Goal: Transaction & Acquisition: Purchase product/service

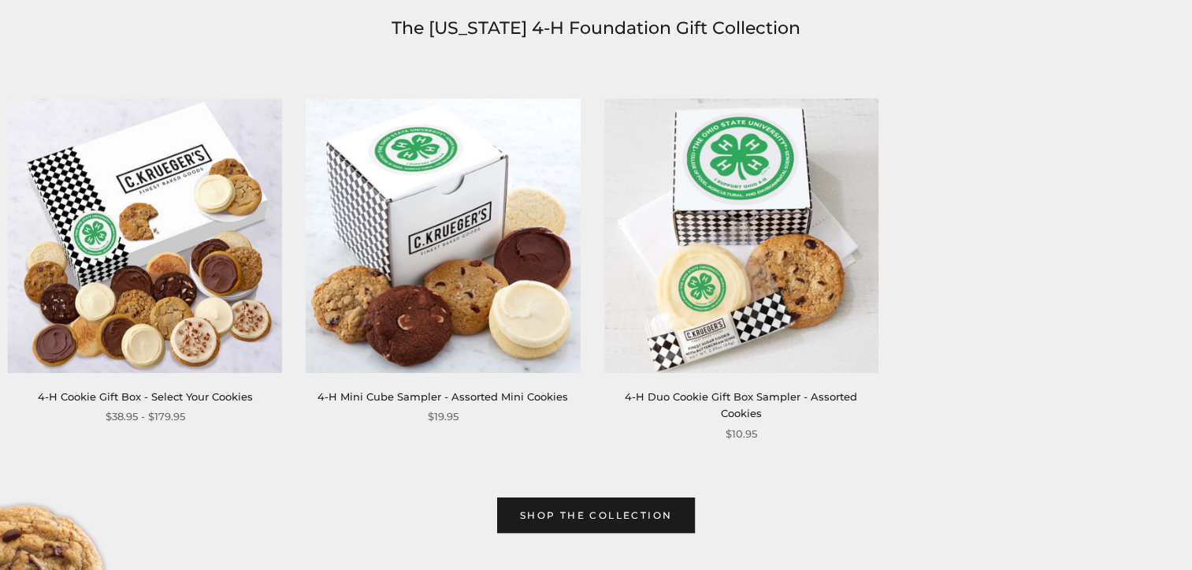
scroll to position [604, 0]
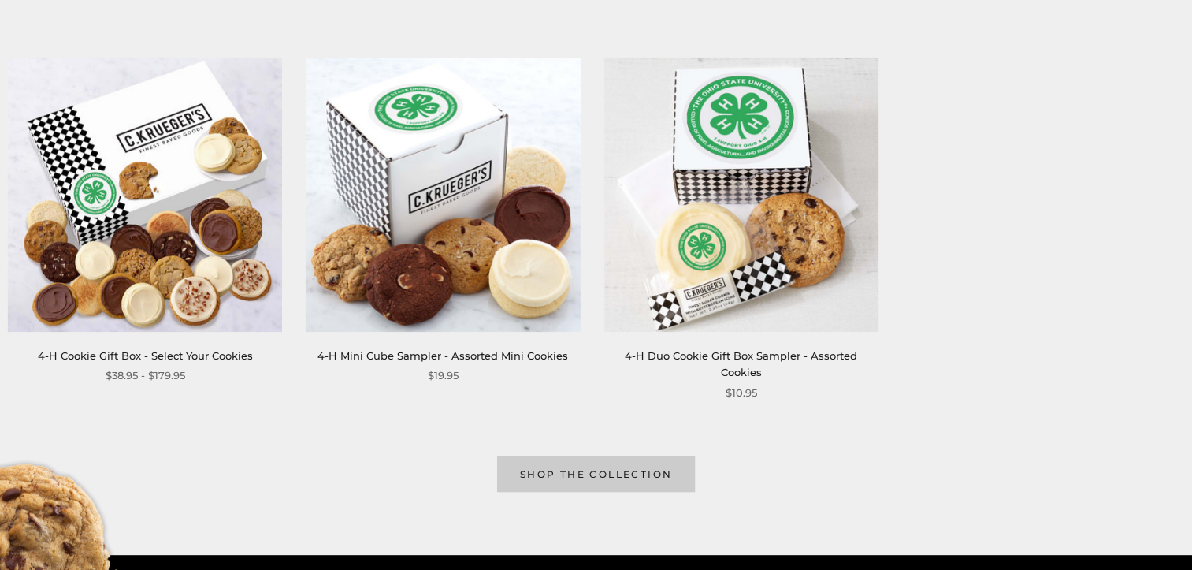
click at [587, 465] on link "shop the collection" at bounding box center [596, 473] width 199 height 35
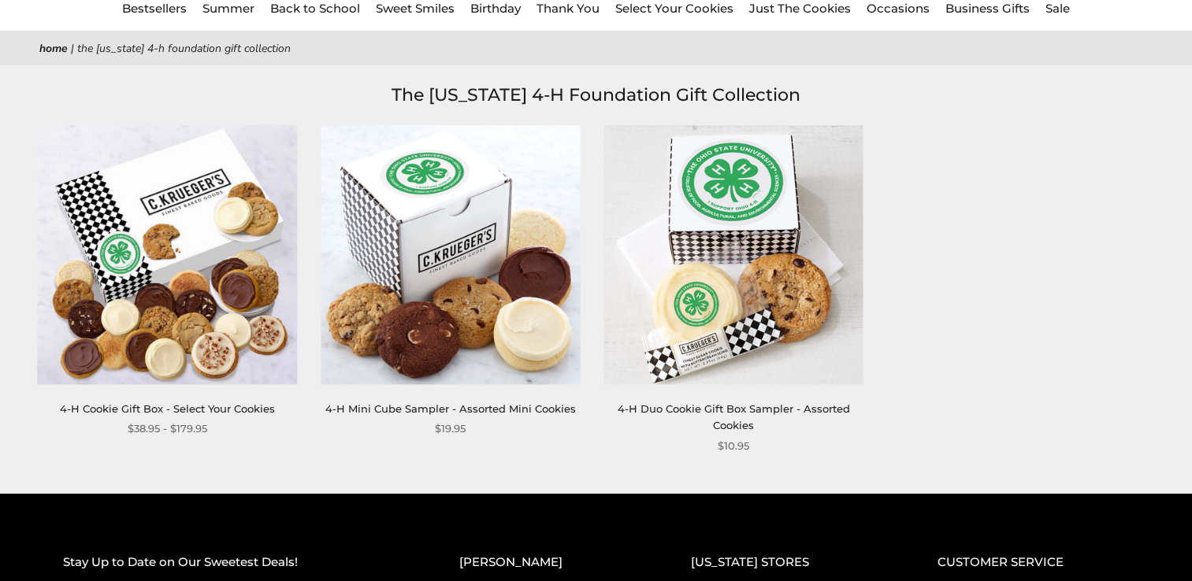
scroll to position [147, 0]
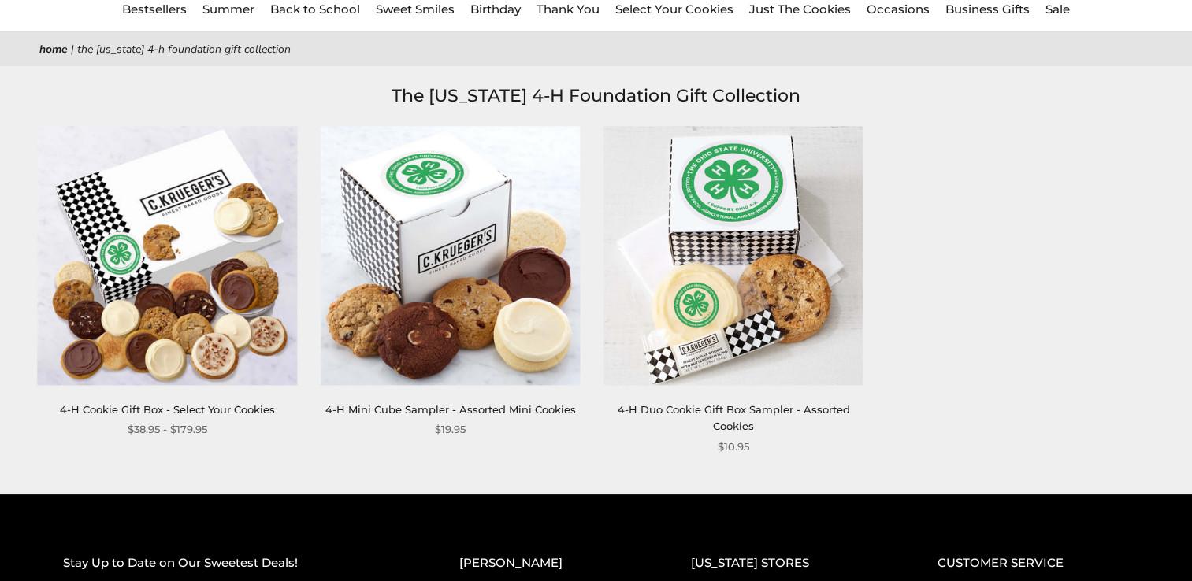
click at [467, 275] on img at bounding box center [450, 255] width 259 height 259
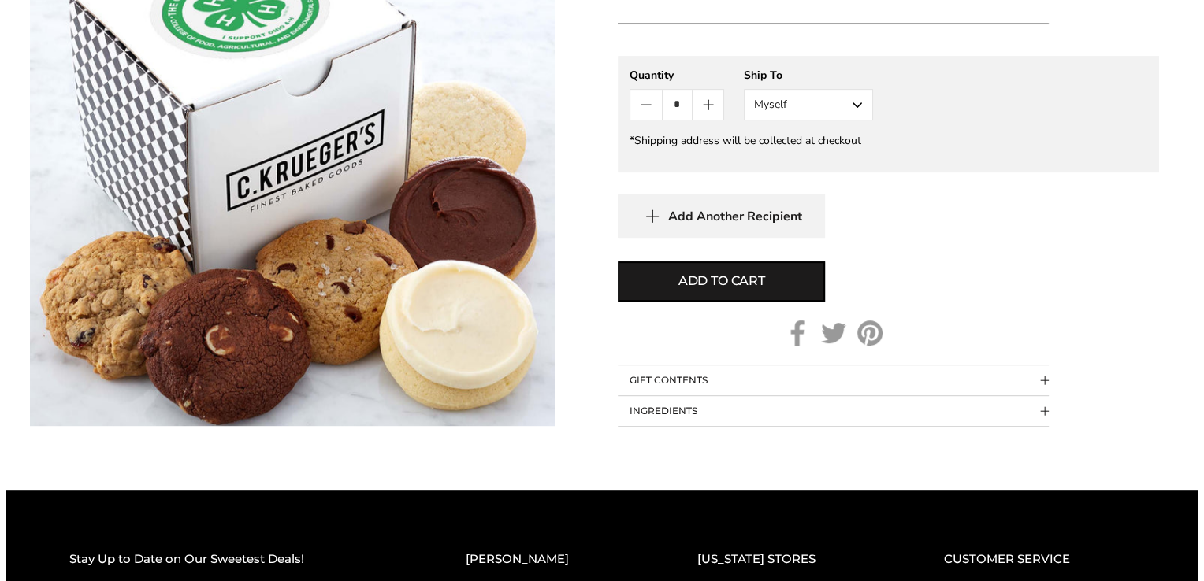
scroll to position [734, 0]
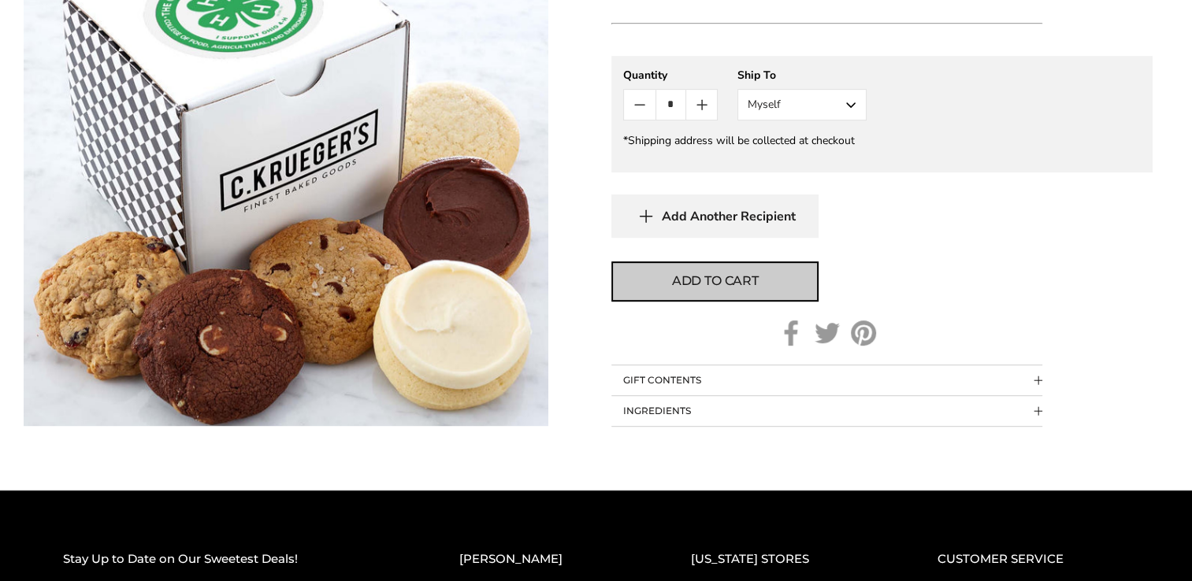
click at [721, 273] on span "Add to cart" at bounding box center [715, 281] width 87 height 19
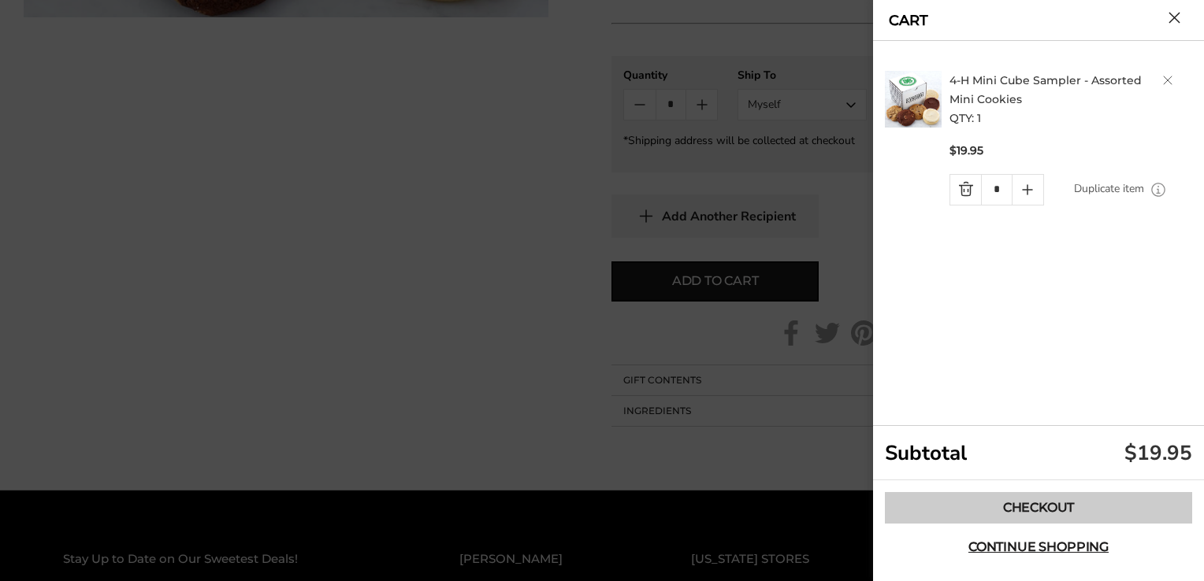
click at [1042, 506] on link "Checkout" at bounding box center [1038, 508] width 307 height 32
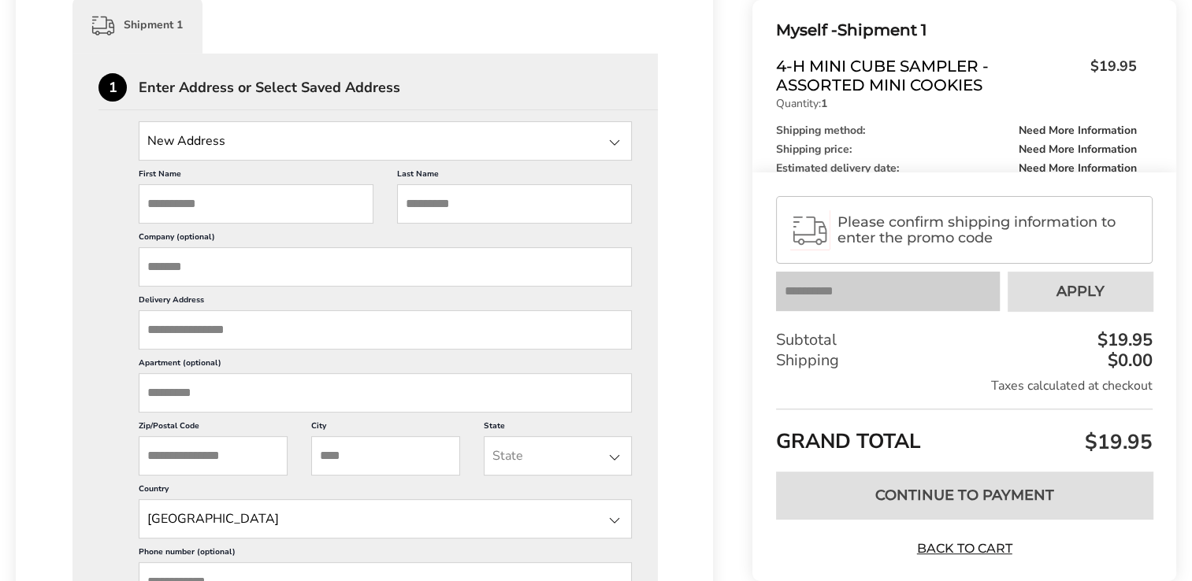
scroll to position [404, 0]
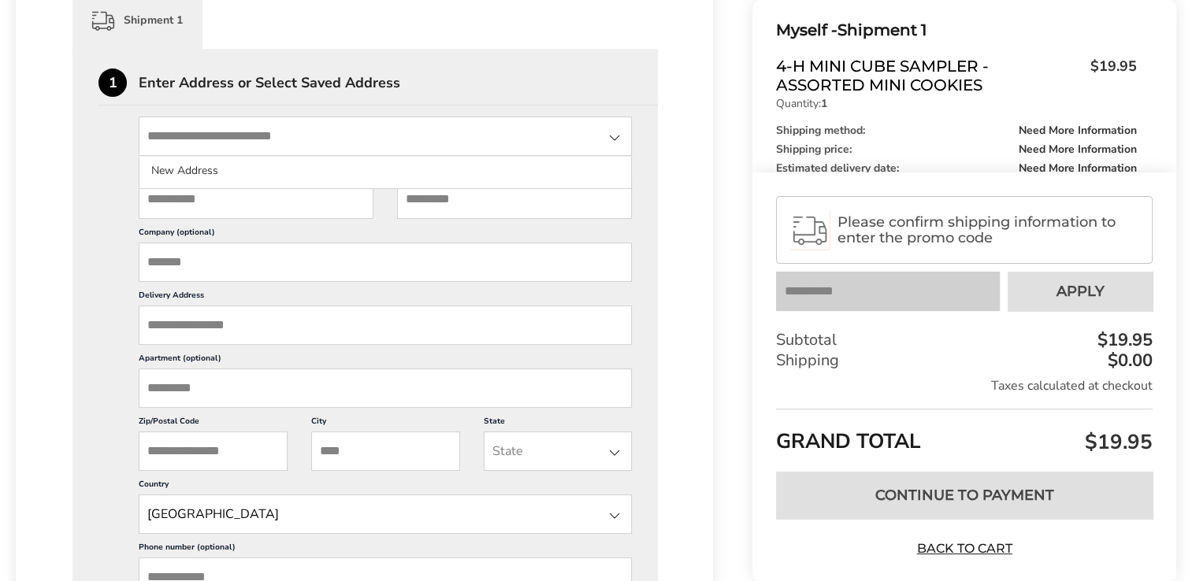
click at [206, 135] on input "State" at bounding box center [385, 136] width 493 height 39
type input "**********"
type input "*******"
type input "*****"
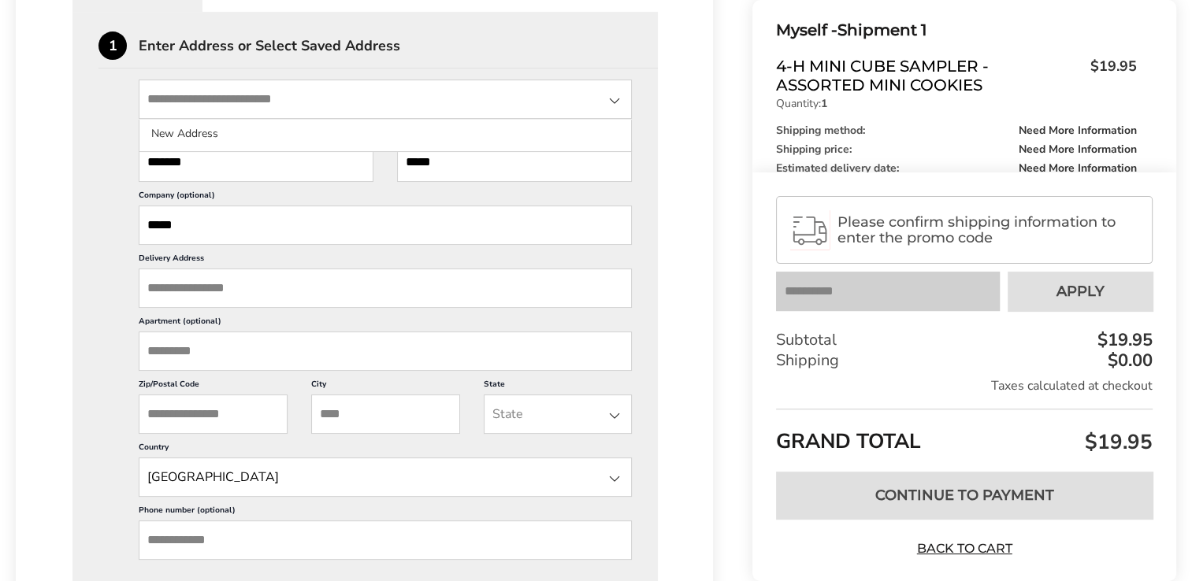
scroll to position [442, 0]
click at [195, 221] on input "*****" at bounding box center [385, 224] width 493 height 39
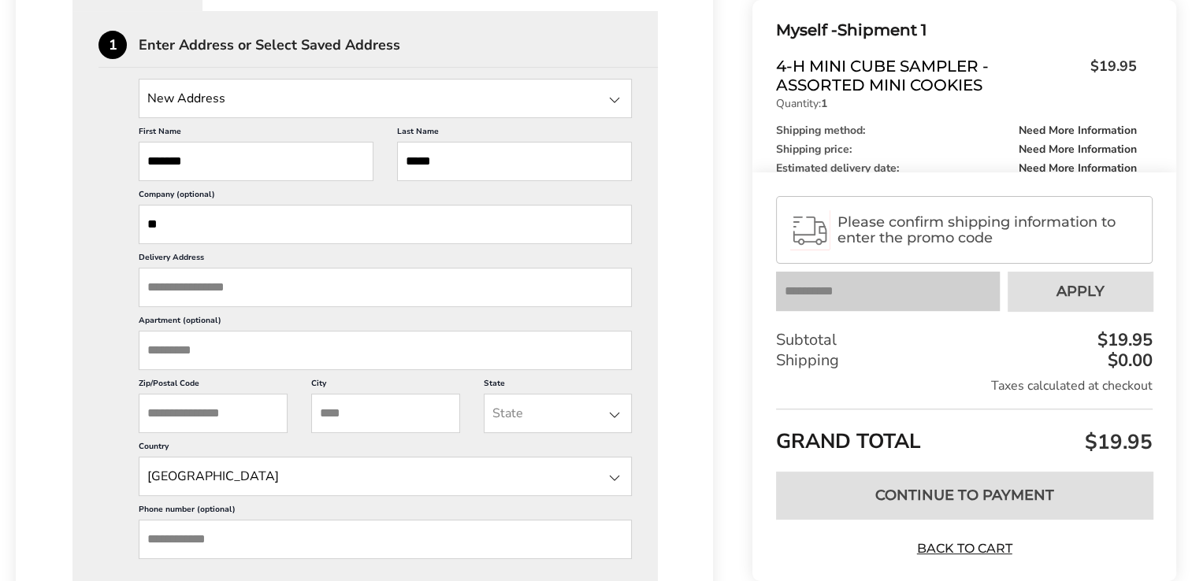
type input "*"
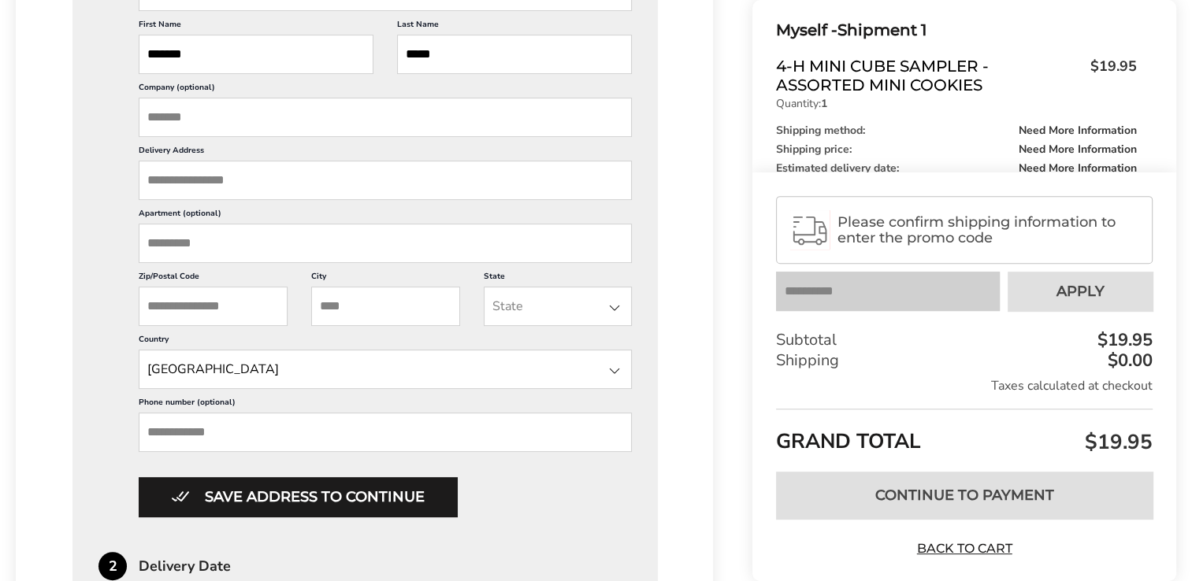
scroll to position [550, 0]
click at [205, 173] on input "Delivery Address" at bounding box center [385, 179] width 493 height 39
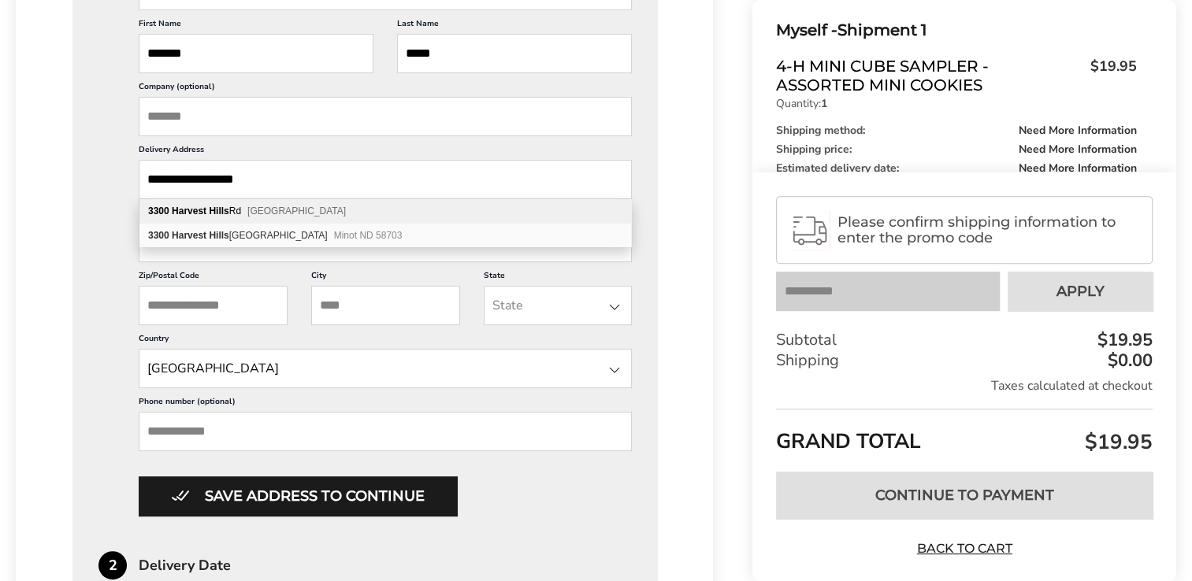
click at [199, 207] on b "Harvest Hills" at bounding box center [201, 211] width 58 height 11
type input "**********"
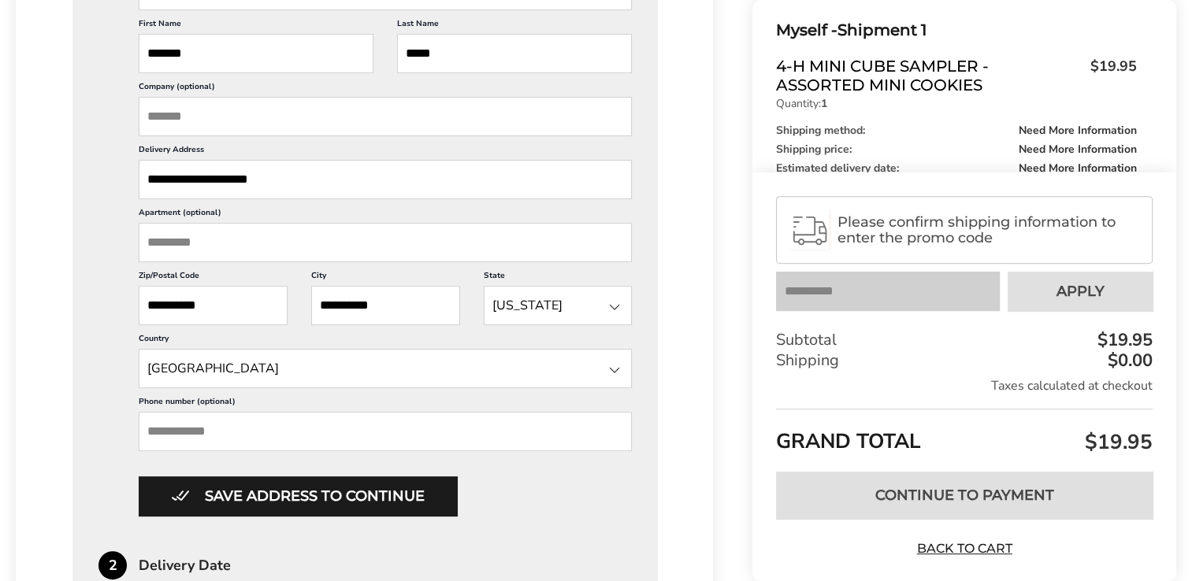
click at [182, 431] on input "Phone number (optional)" at bounding box center [385, 431] width 493 height 39
click at [164, 429] on input "**********" at bounding box center [385, 431] width 493 height 39
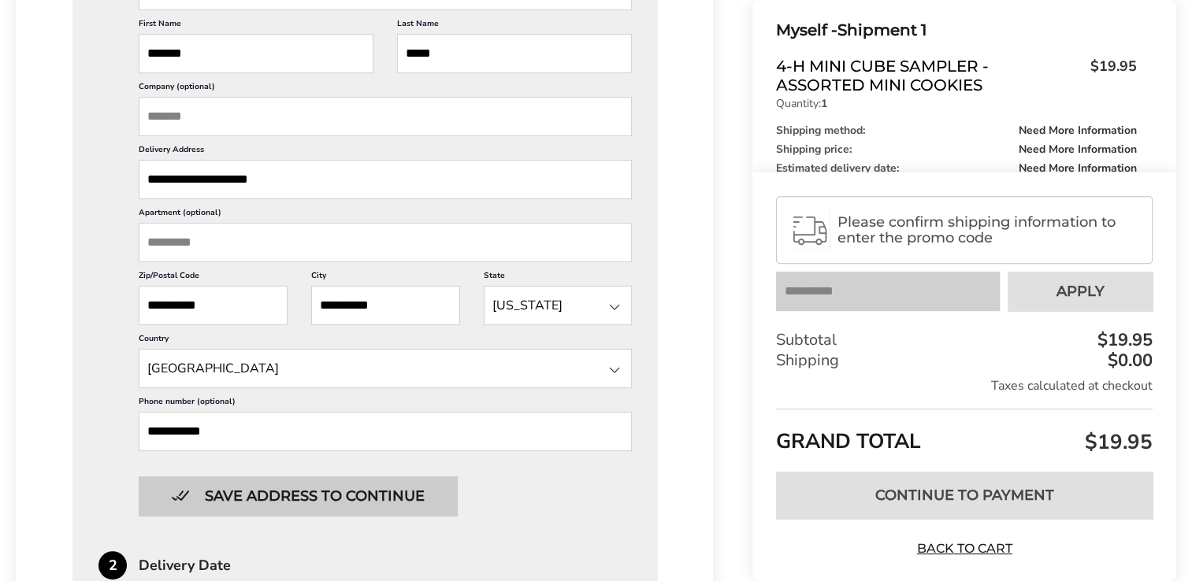
type input "**********"
click at [288, 485] on button "Save address to continue" at bounding box center [298, 496] width 318 height 39
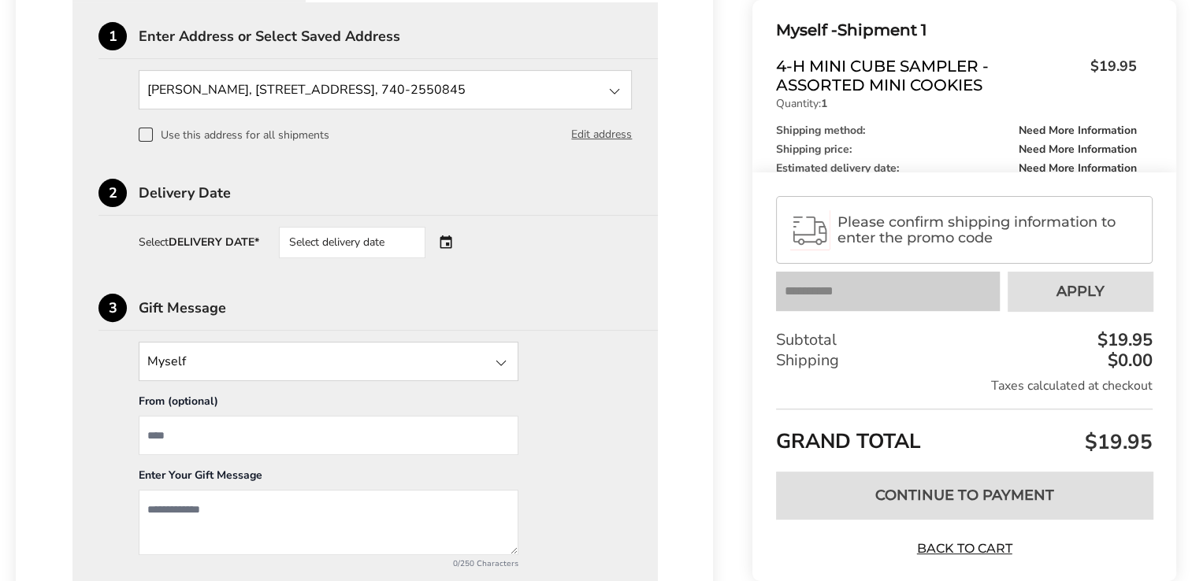
scroll to position [498, 0]
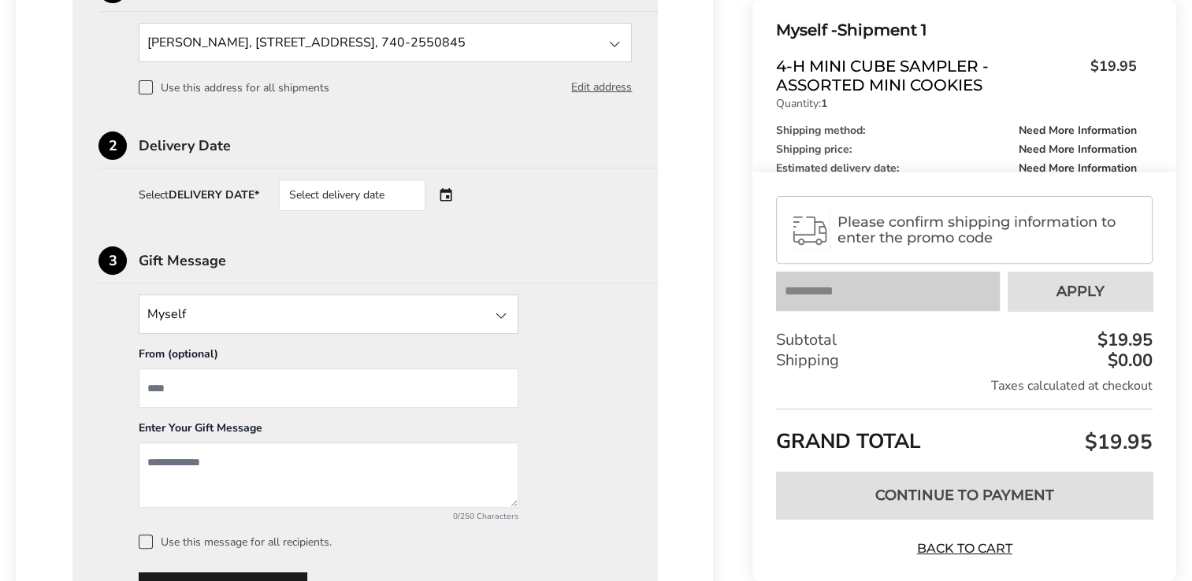
click at [414, 194] on div "Select delivery date" at bounding box center [352, 196] width 147 height 32
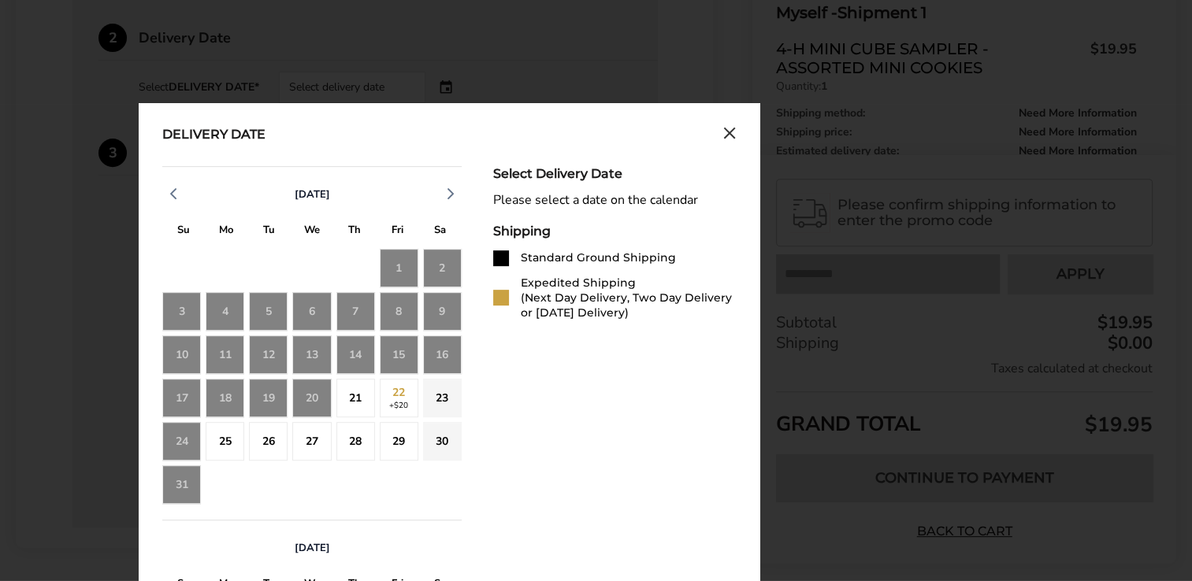
scroll to position [662, 0]
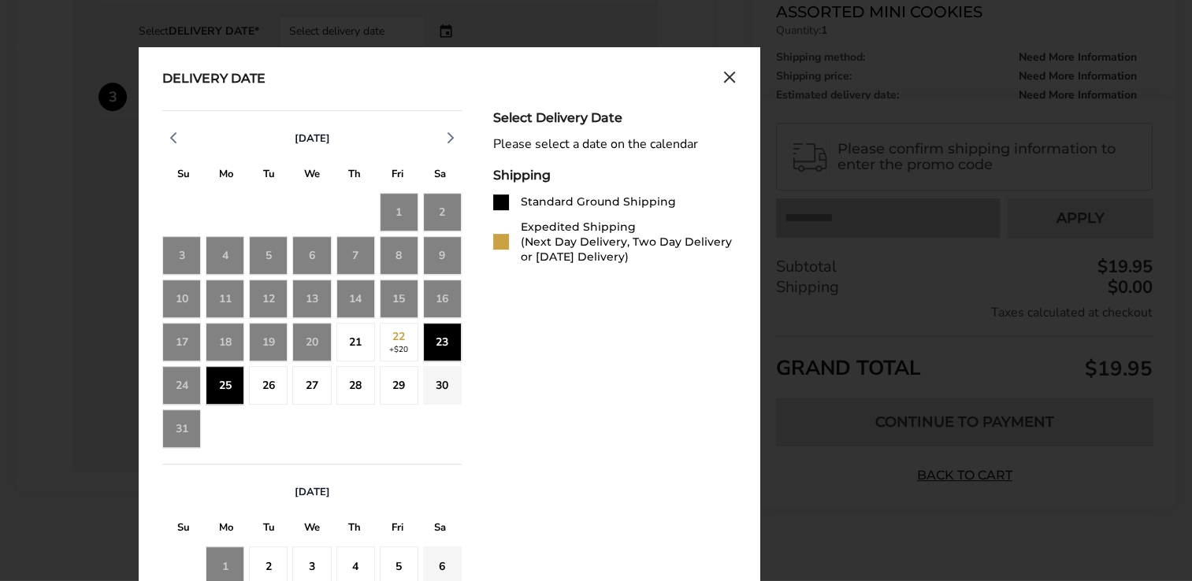
click at [440, 339] on div "23" at bounding box center [442, 342] width 39 height 39
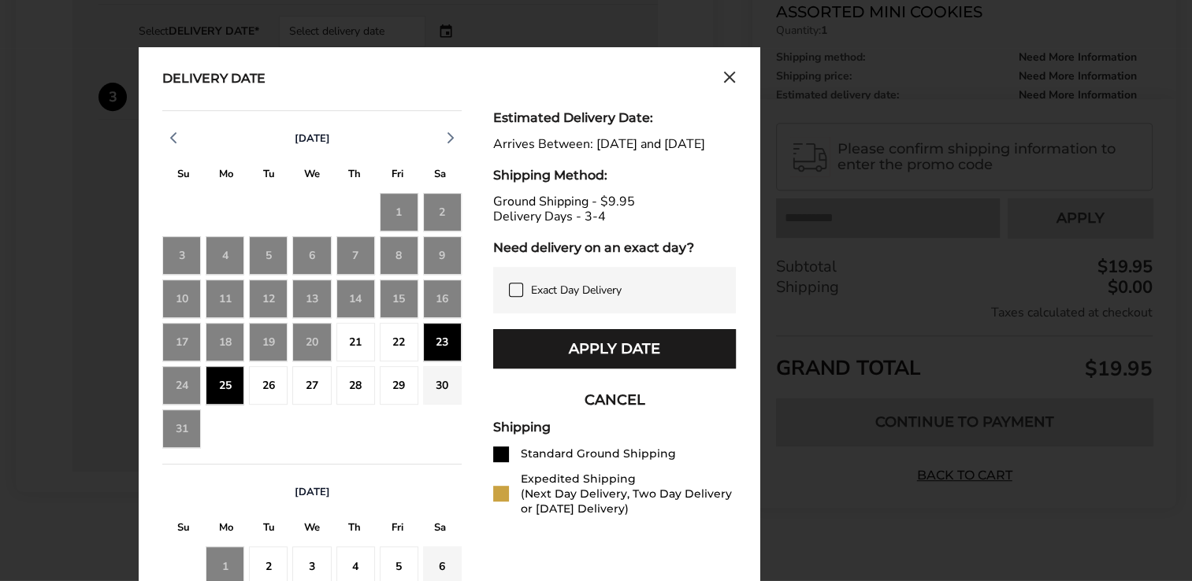
click at [274, 383] on div "26" at bounding box center [268, 385] width 39 height 39
click at [311, 383] on div "27" at bounding box center [311, 385] width 39 height 39
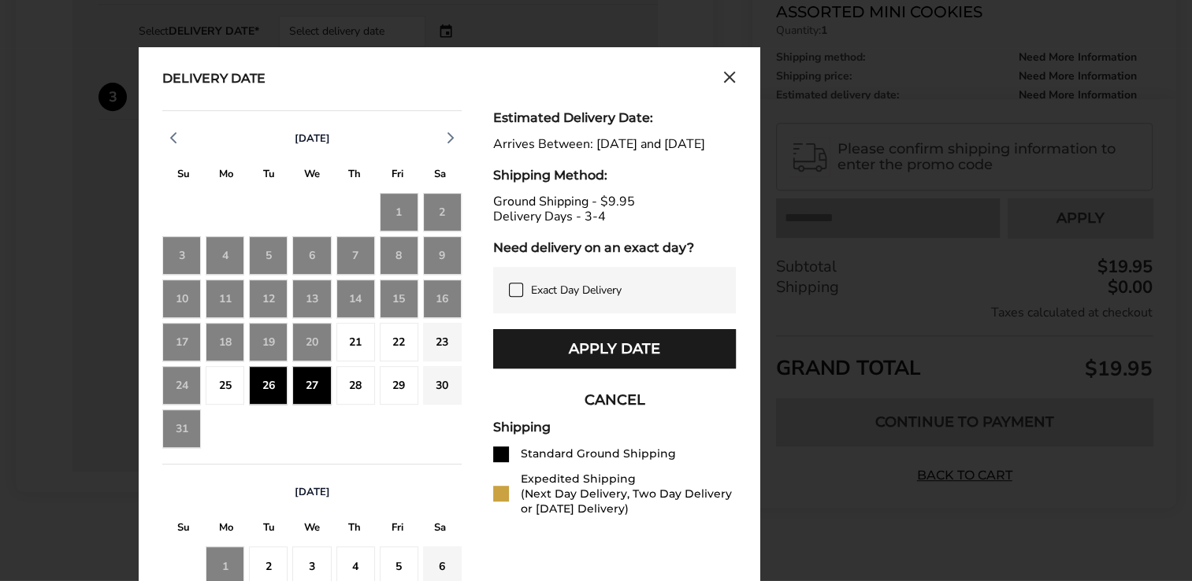
click at [356, 379] on div "28" at bounding box center [355, 385] width 39 height 39
click at [388, 380] on div "29" at bounding box center [399, 385] width 39 height 39
click at [429, 340] on div "23" at bounding box center [442, 342] width 39 height 39
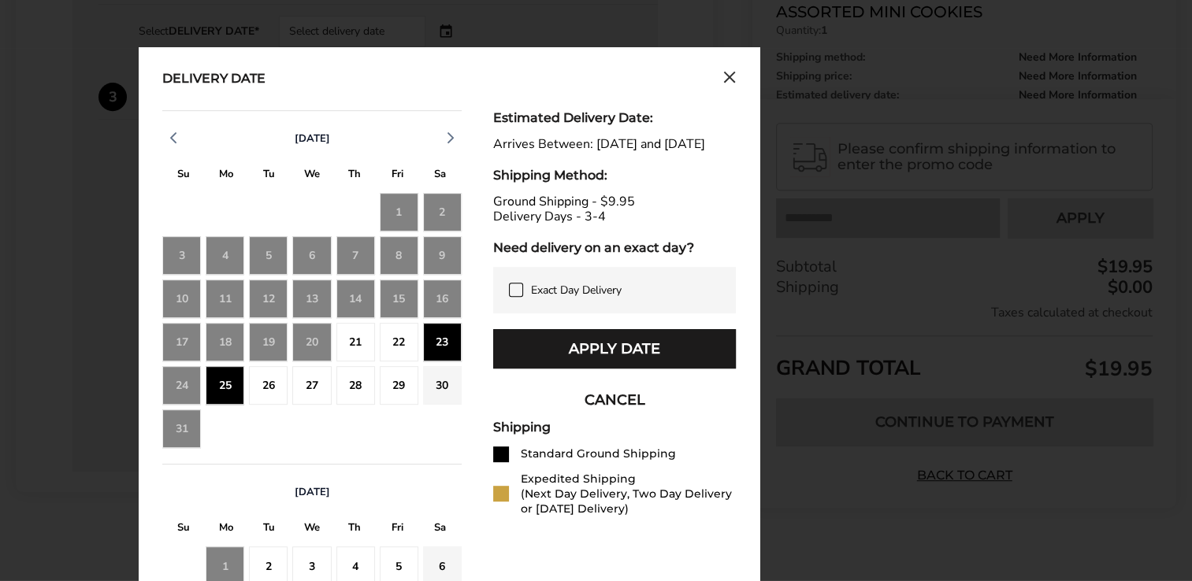
click at [407, 342] on div "22" at bounding box center [399, 342] width 39 height 39
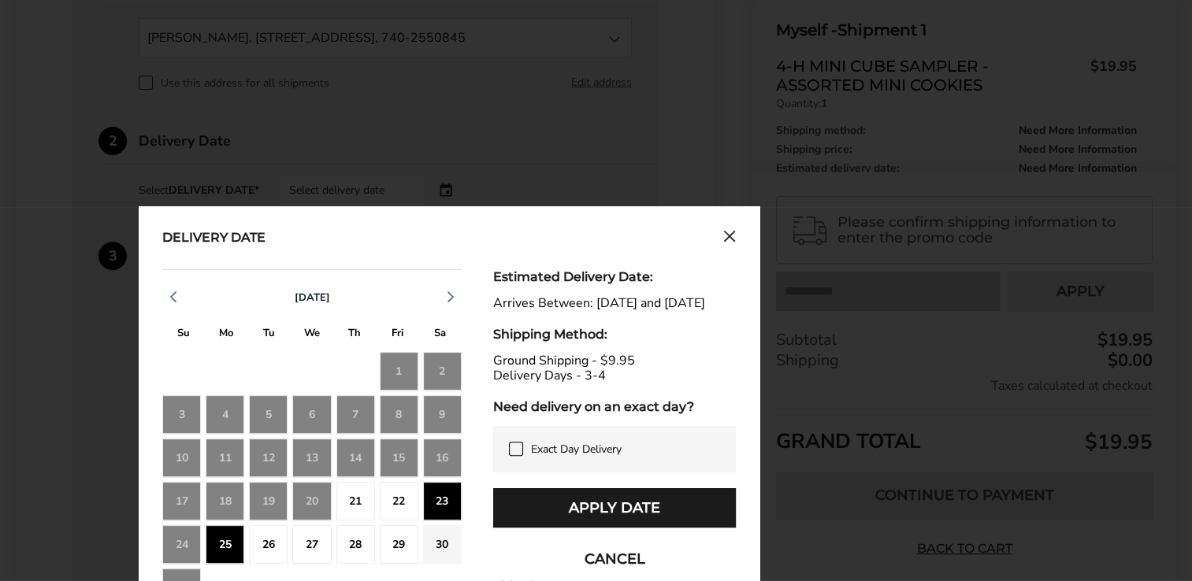
scroll to position [506, 0]
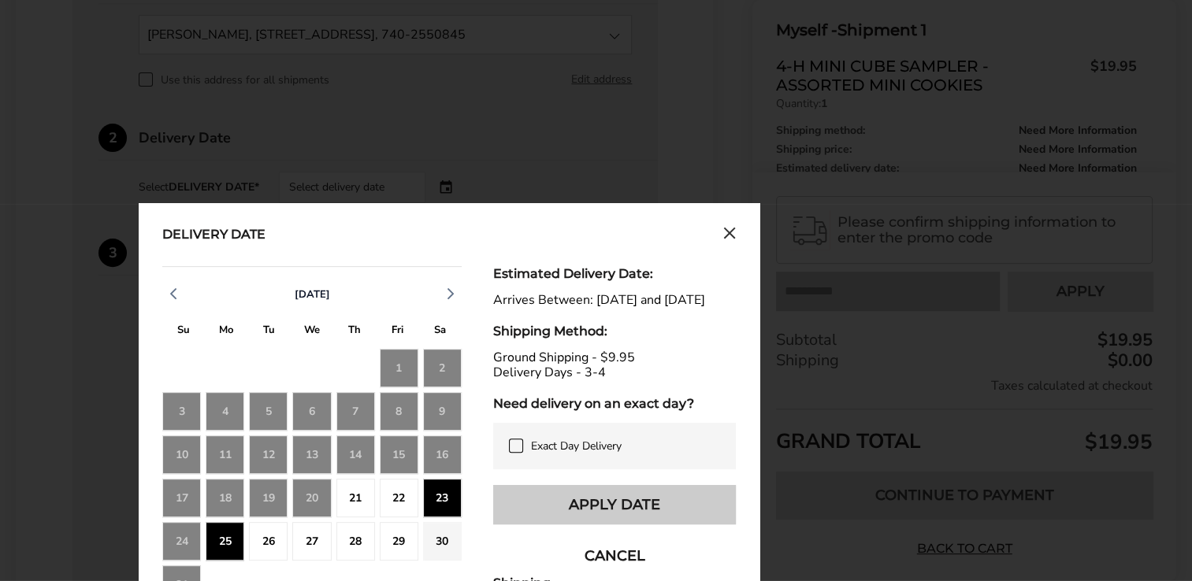
click at [608, 516] on button "Apply Date" at bounding box center [614, 504] width 243 height 39
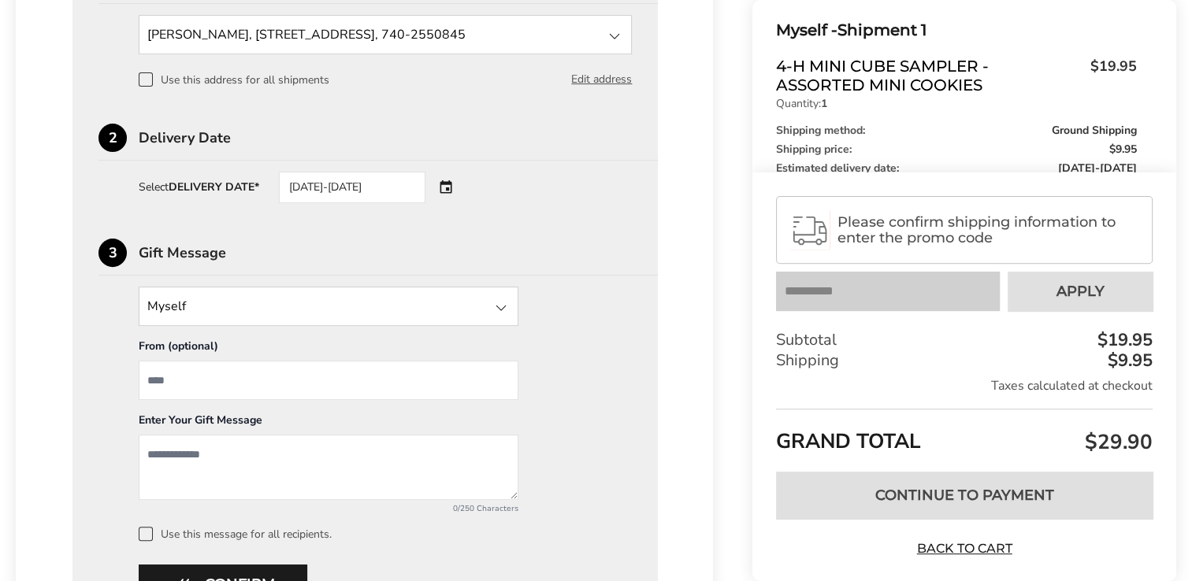
scroll to position [674, 0]
